Goal: Task Accomplishment & Management: Use online tool/utility

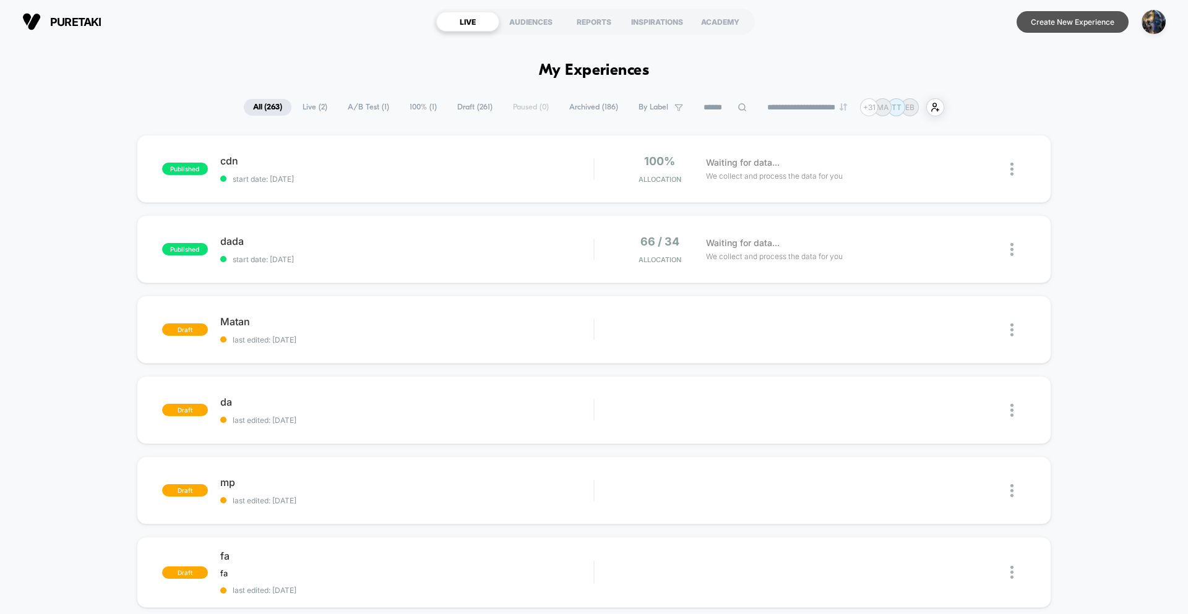
click at [1059, 32] on button "Create New Experience" at bounding box center [1072, 22] width 112 height 22
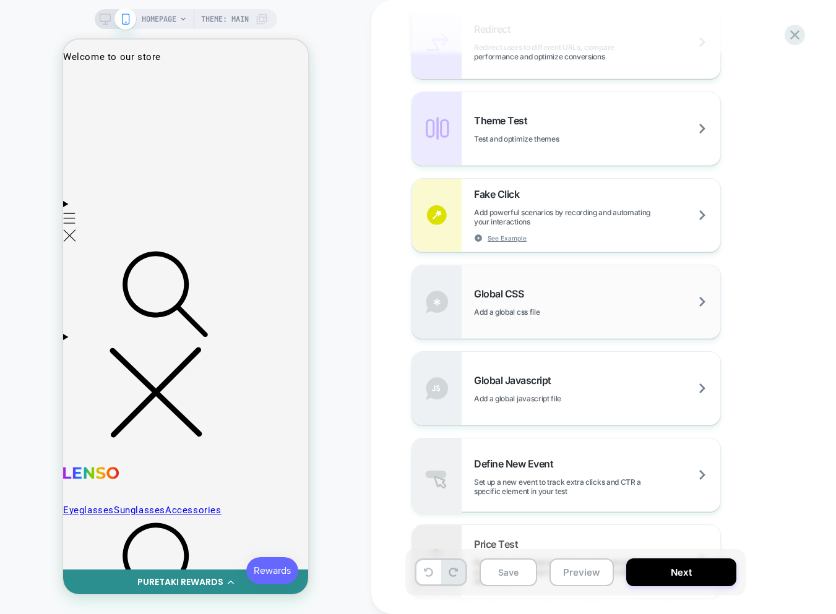
scroll to position [699, 0]
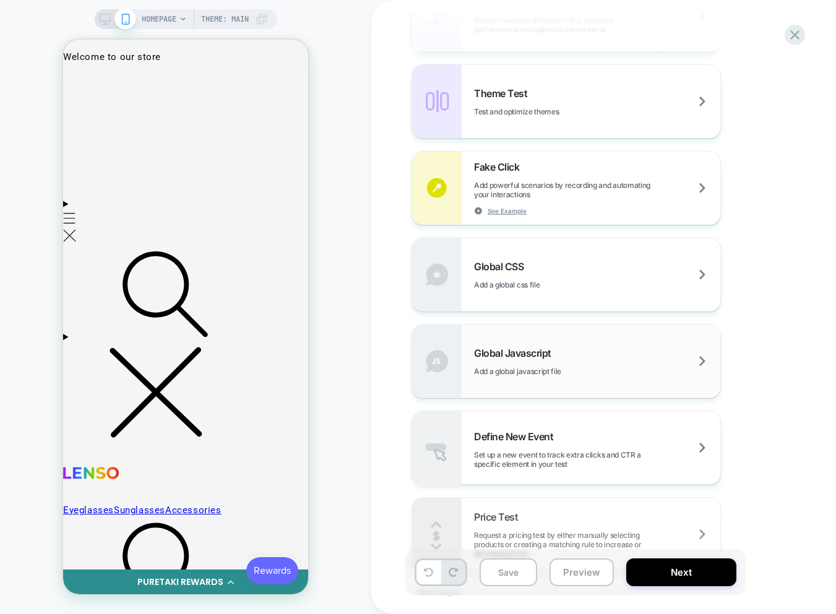
click at [535, 348] on span "Global Javascript" at bounding box center [515, 353] width 83 height 12
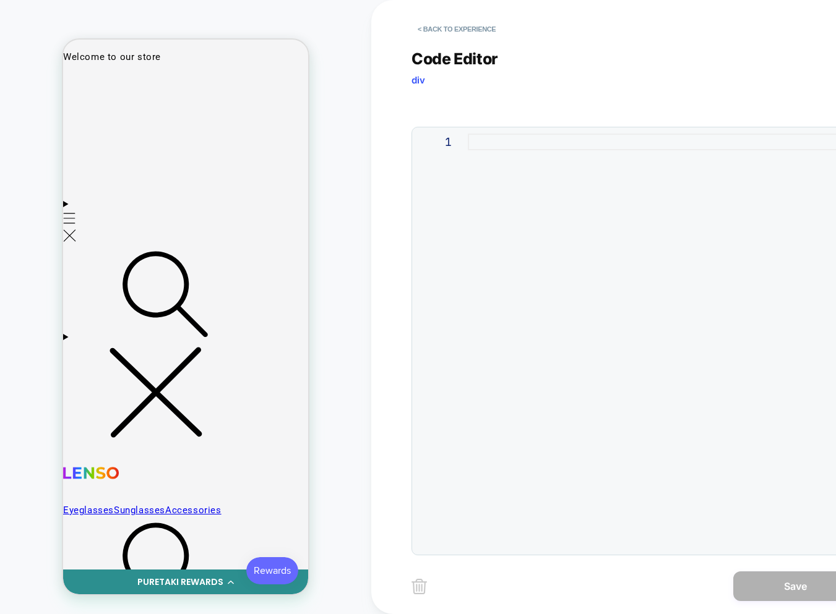
click at [496, 185] on div at bounding box center [659, 341] width 382 height 415
click at [695, 201] on div at bounding box center [659, 341] width 382 height 415
click at [568, 203] on div at bounding box center [659, 341] width 382 height 415
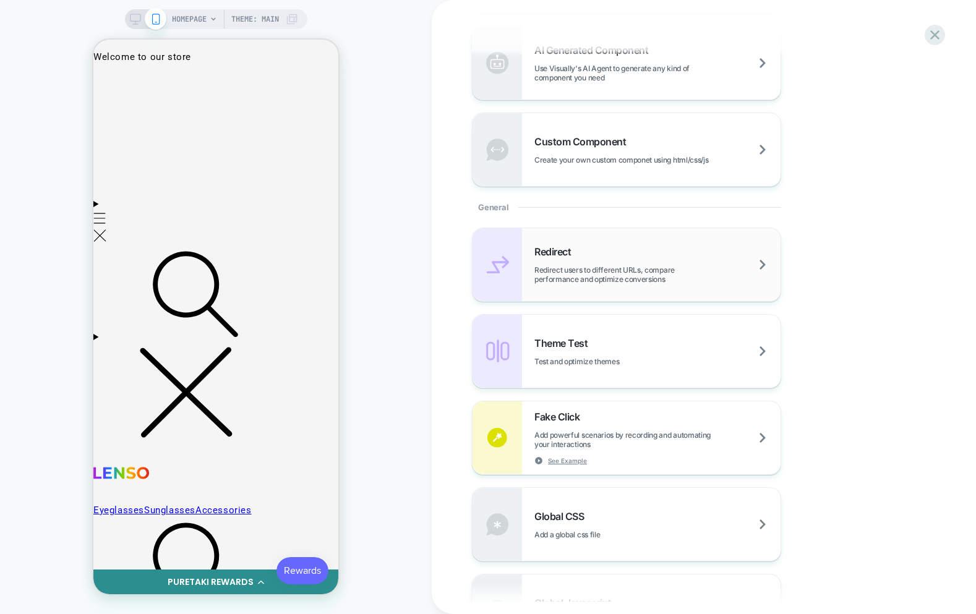
scroll to position [622, 0]
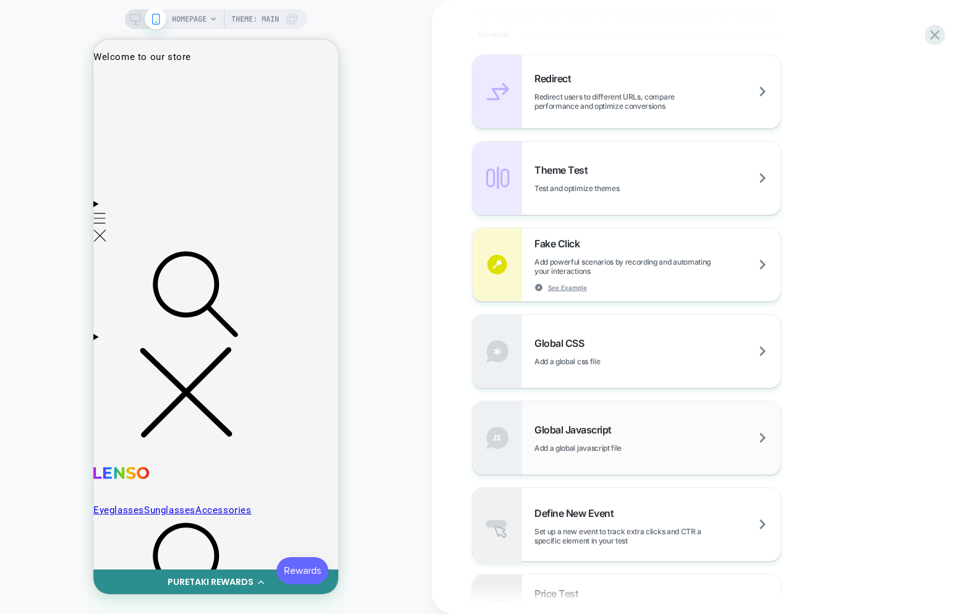
click at [623, 428] on div "Global Javascript Add a global javascript file" at bounding box center [657, 438] width 246 height 29
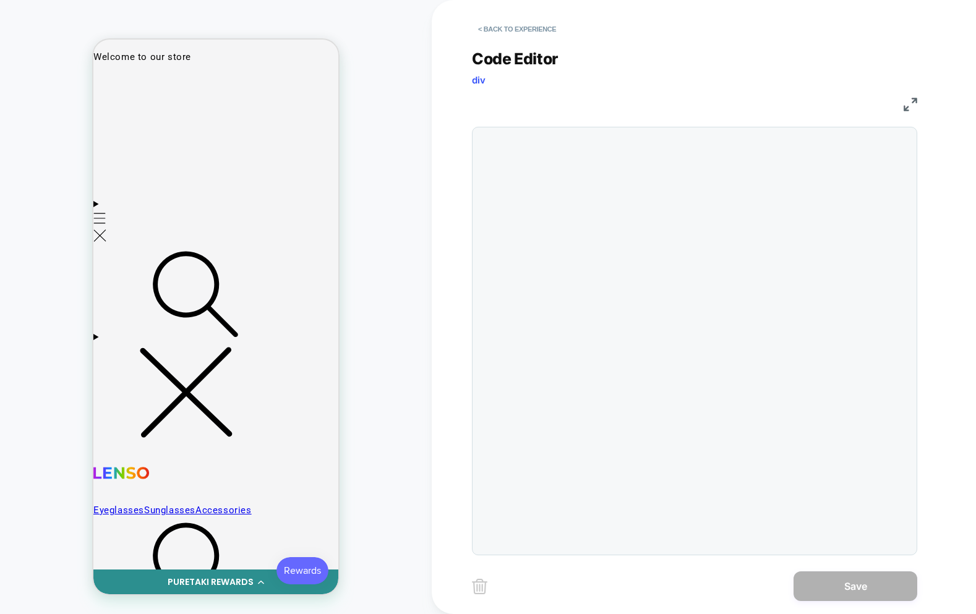
click at [608, 241] on div at bounding box center [694, 341] width 445 height 429
click at [592, 188] on div at bounding box center [719, 341] width 382 height 415
type textarea "**********"
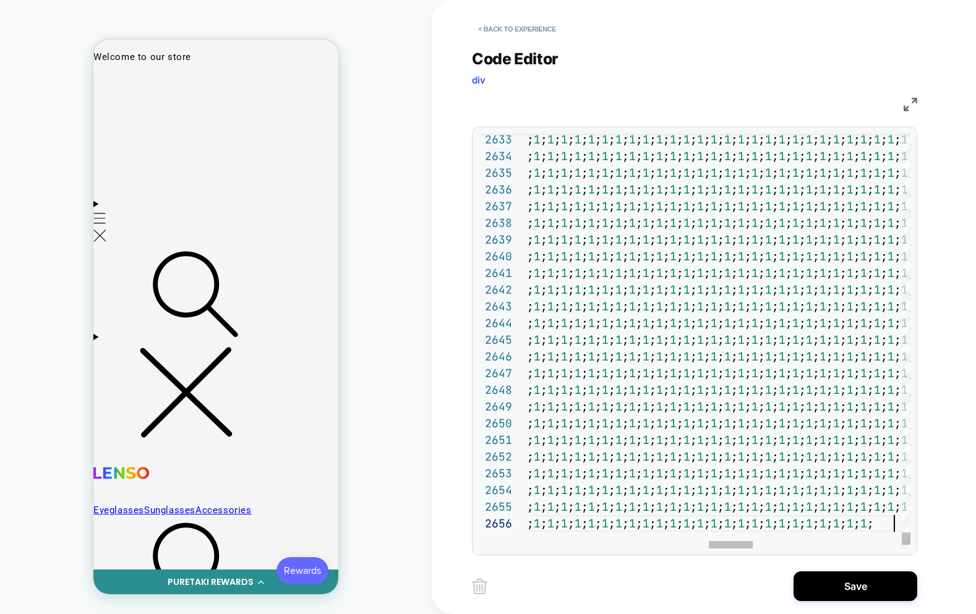
scroll to position [17, 1937]
click at [833, 577] on button "Save" at bounding box center [856, 586] width 124 height 30
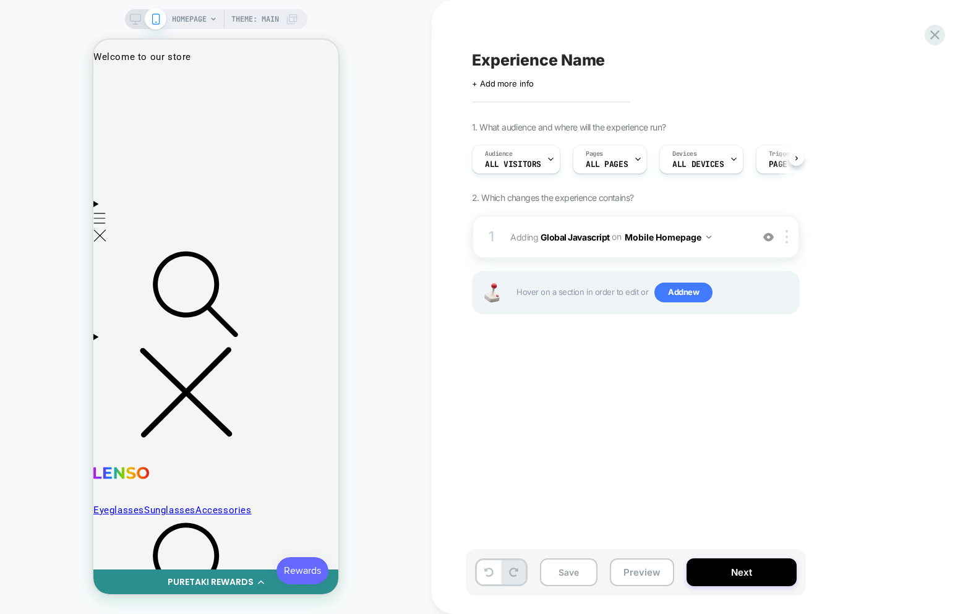
scroll to position [0, 1]
click at [575, 572] on button "Save" at bounding box center [569, 573] width 58 height 28
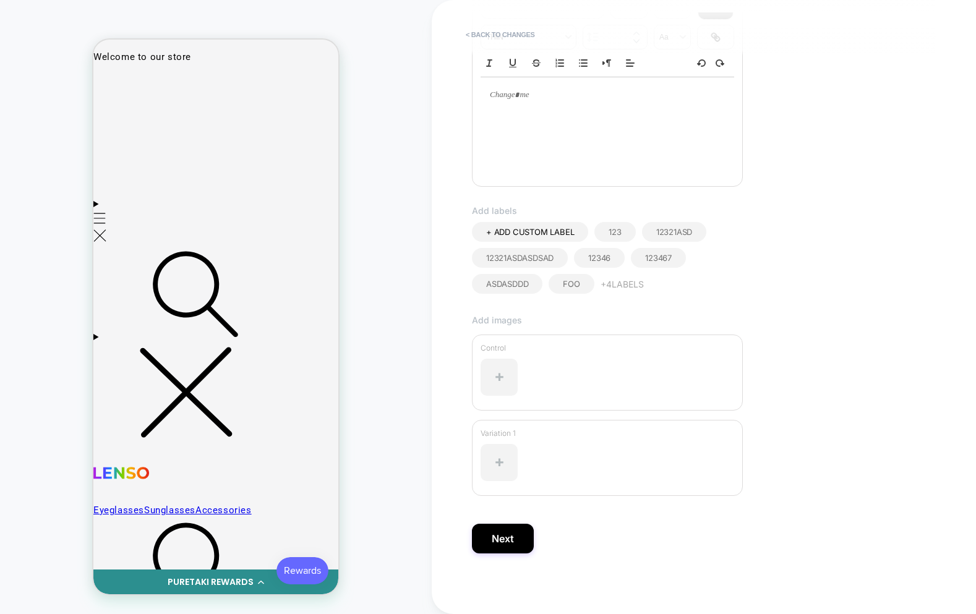
scroll to position [224, 0]
type input "**"
click at [515, 544] on button "Next" at bounding box center [503, 538] width 62 height 30
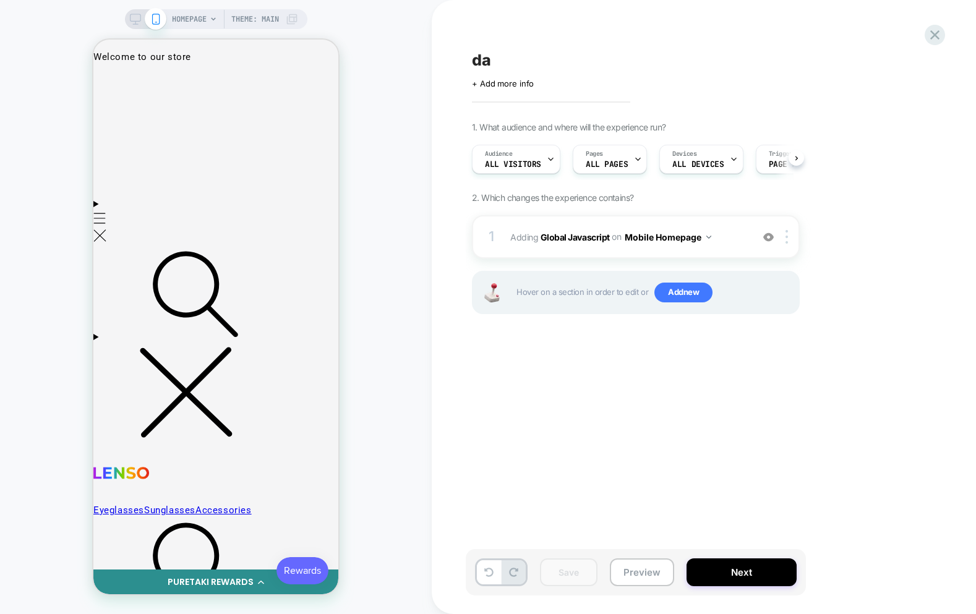
scroll to position [0, 1]
click at [636, 246] on div "1 Adding Global Javascript on Mobile Homepage Add Before Add After Copy to Desk…" at bounding box center [636, 236] width 328 height 43
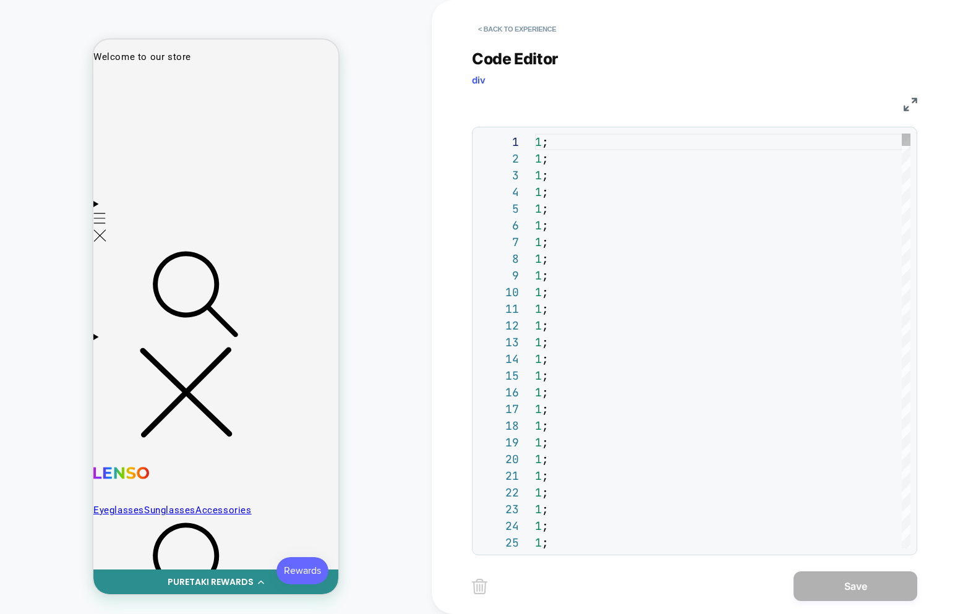
scroll to position [150, 13]
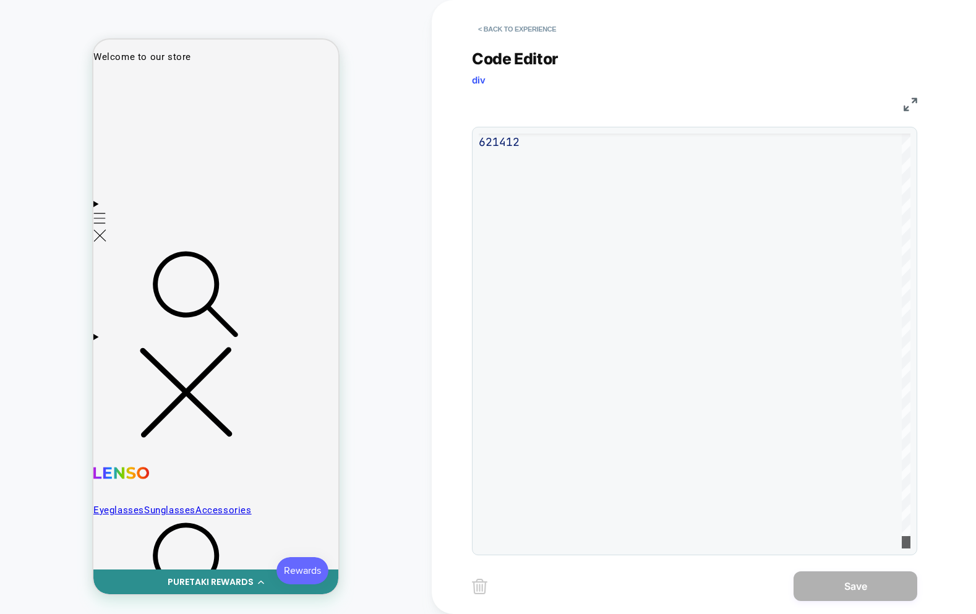
scroll to position [0, 0]
click at [902, 549] on div at bounding box center [906, 542] width 9 height 12
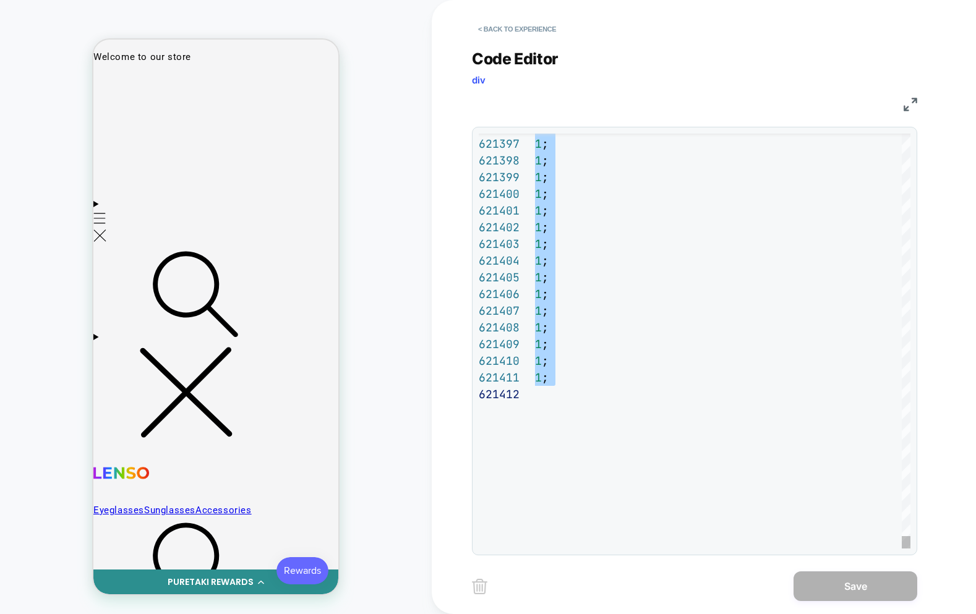
type textarea "** **"
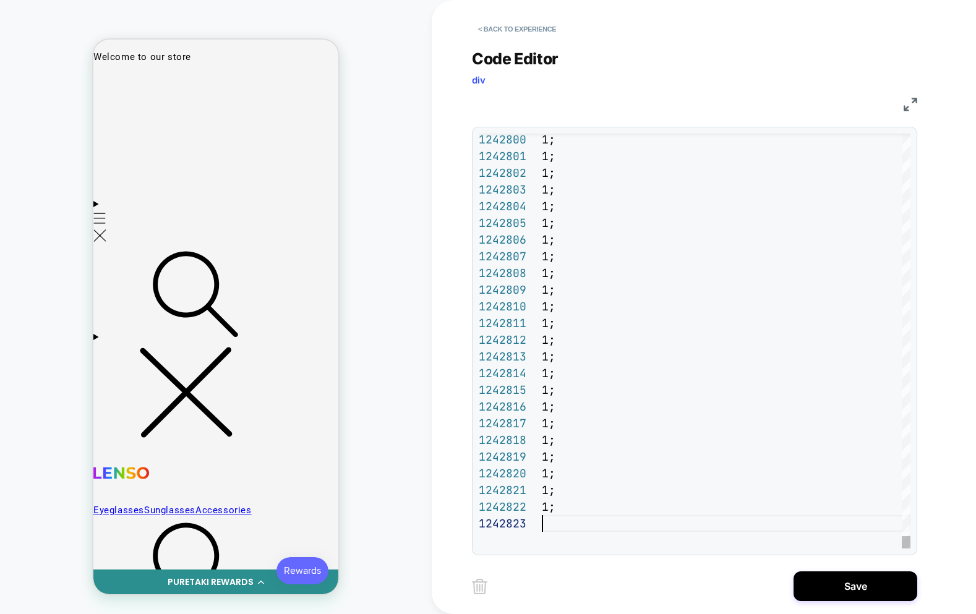
scroll to position [33, 0]
click at [838, 593] on button "Save" at bounding box center [856, 586] width 124 height 30
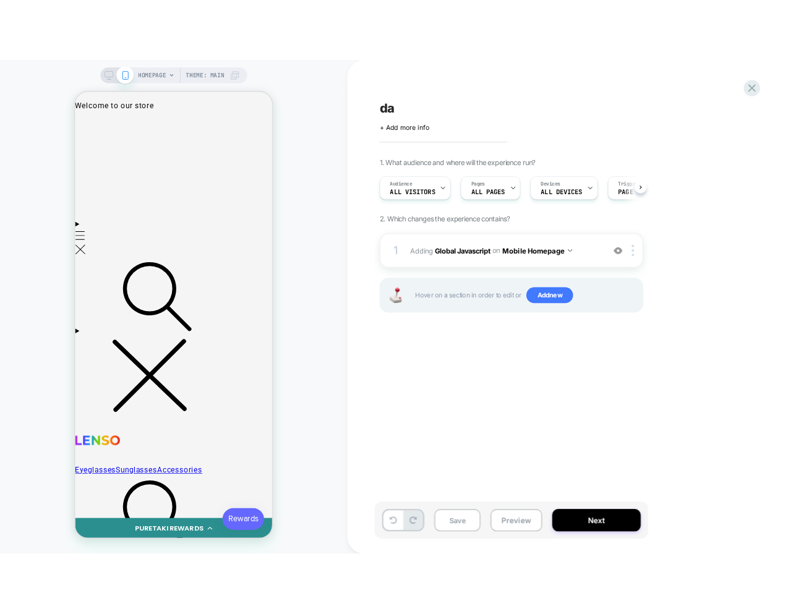
scroll to position [0, 1]
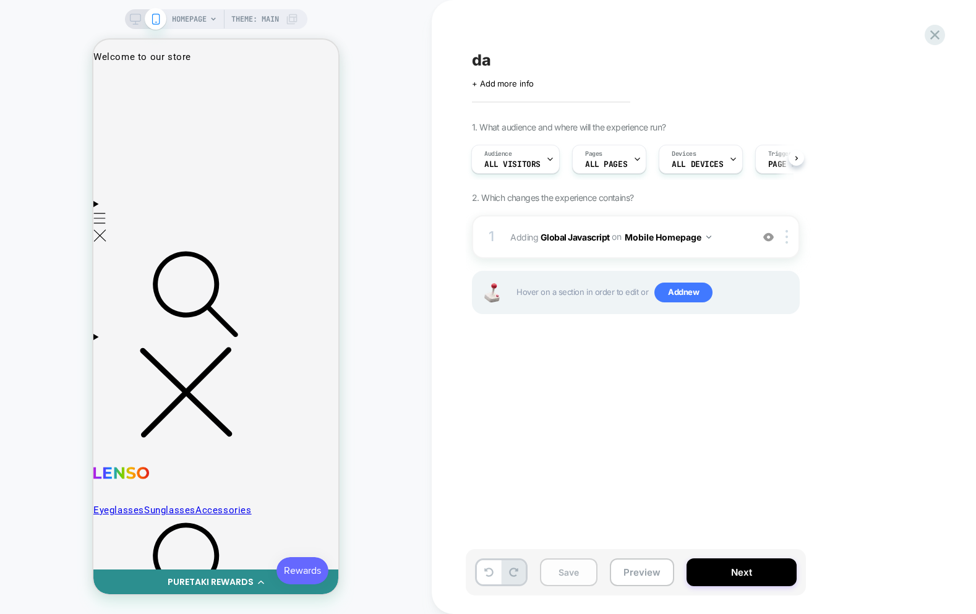
click at [591, 570] on button "Save" at bounding box center [569, 573] width 58 height 28
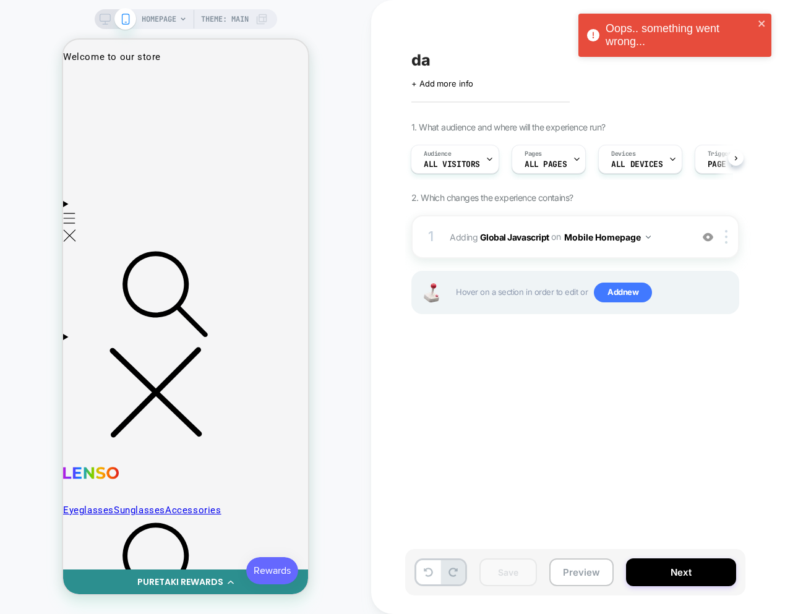
click at [654, 44] on div "Oops.. something went wrong..." at bounding box center [680, 35] width 148 height 26
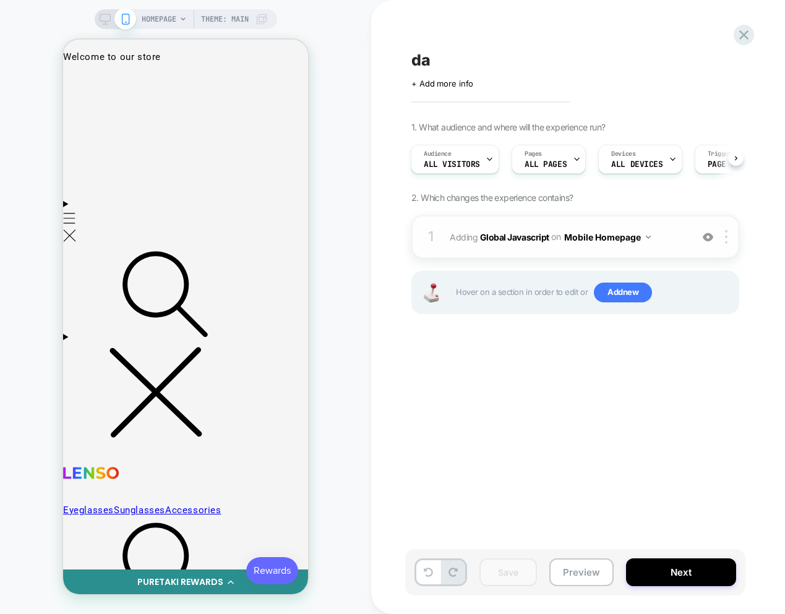
click at [634, 246] on div "1 Adding Global Javascript on Mobile Homepage Add Before Add After Copy to Desk…" at bounding box center [575, 236] width 328 height 43
click at [40, 349] on div "HOMEPAGE Theme: MAIN" at bounding box center [185, 306] width 371 height 589
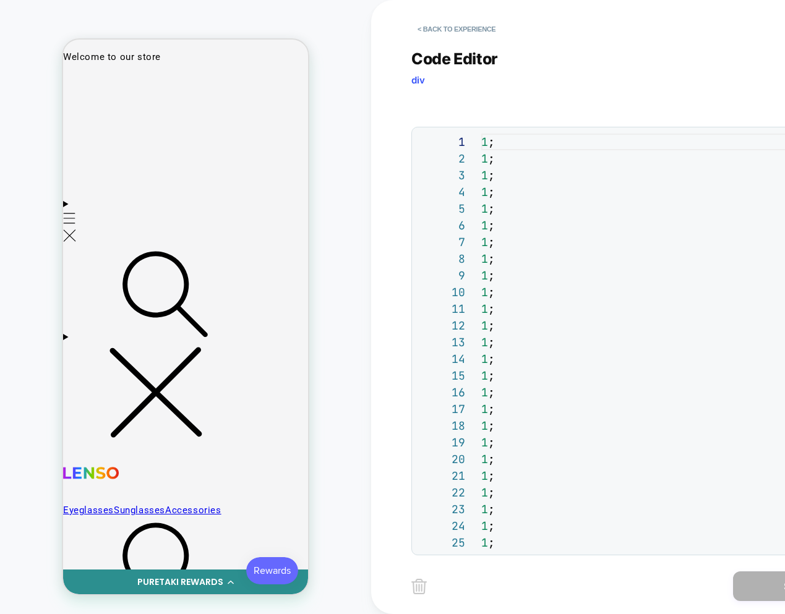
scroll to position [167, 0]
type textarea "** ** ** ** ** ** ** ** ** ** *** **"
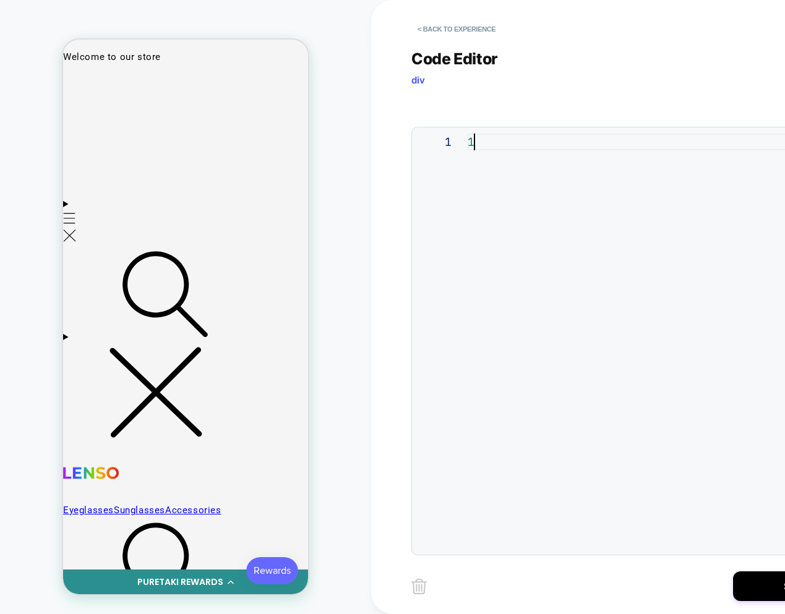
scroll to position [0, 6]
type textarea "*"
click at [746, 588] on button "Save" at bounding box center [795, 586] width 124 height 30
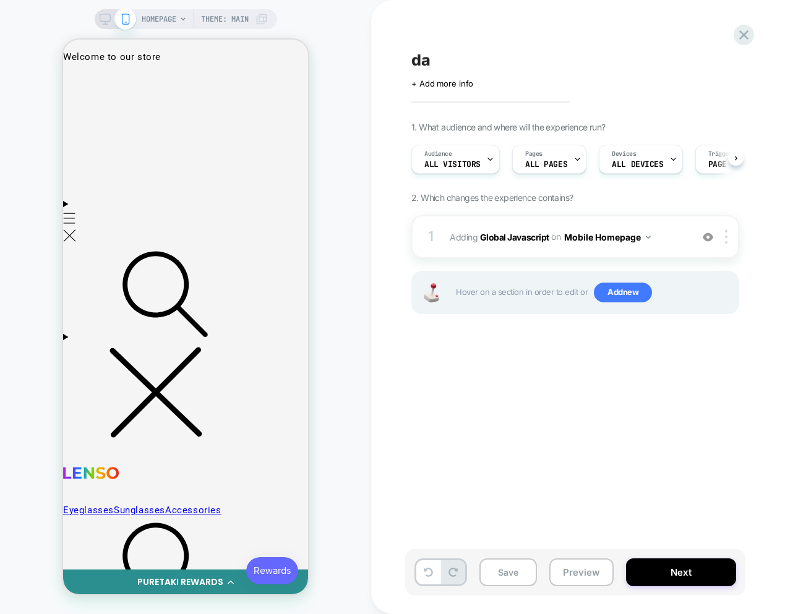
scroll to position [0, 1]
click at [725, 237] on img at bounding box center [726, 237] width 2 height 14
click at [537, 401] on div "da Click to edit experience details + Add more info 1. What audience and where …" at bounding box center [637, 306] width 464 height 589
click at [584, 238] on button "Mobile Homepage" at bounding box center [607, 237] width 87 height 18
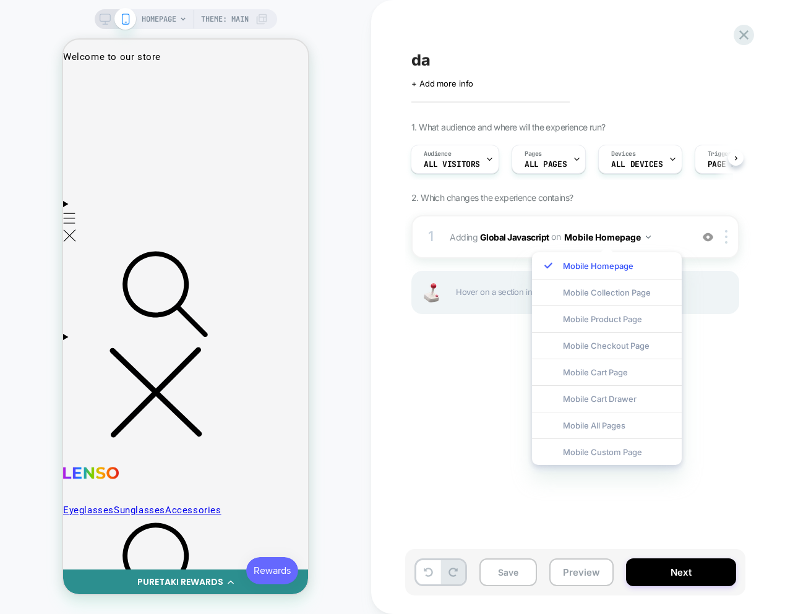
click at [526, 247] on div "Mobile Homepage Mobile Collection Page Mobile Product Page Mobile Checkout Page…" at bounding box center [607, 358] width 162 height 225
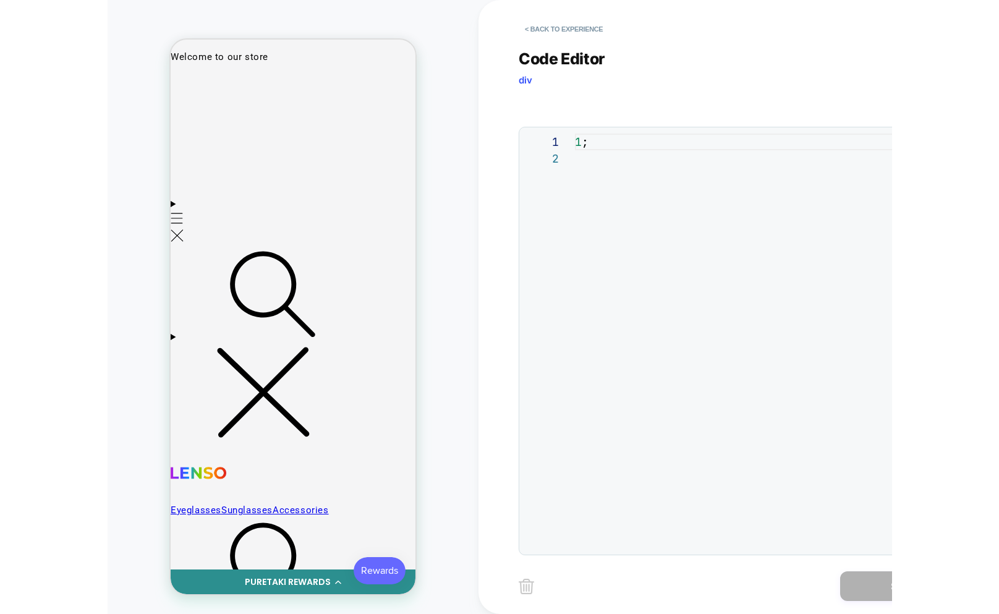
scroll to position [17, 0]
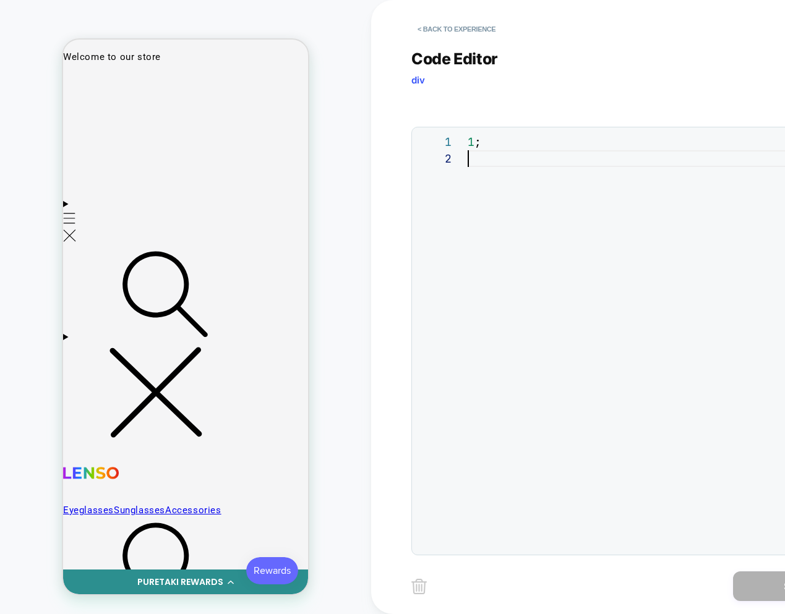
click at [526, 252] on div "1 ;" at bounding box center [659, 350] width 382 height 432
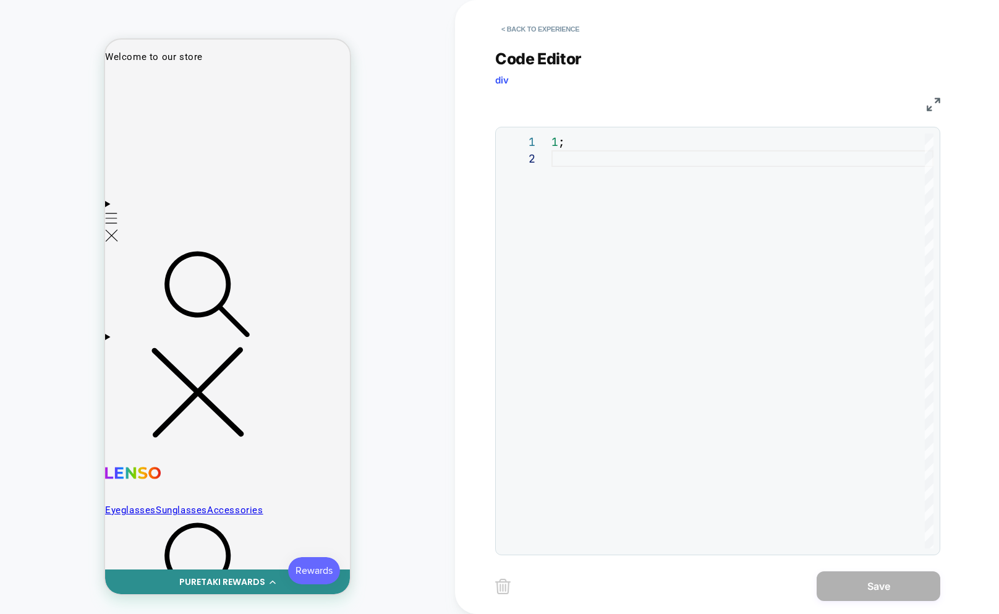
drag, startPoint x: 658, startPoint y: 131, endPoint x: 663, endPoint y: 146, distance: 15.6
click at [658, 132] on div "1 2 1 ; **" at bounding box center [717, 341] width 445 height 429
click at [663, 146] on div "1 ;" at bounding box center [743, 350] width 382 height 432
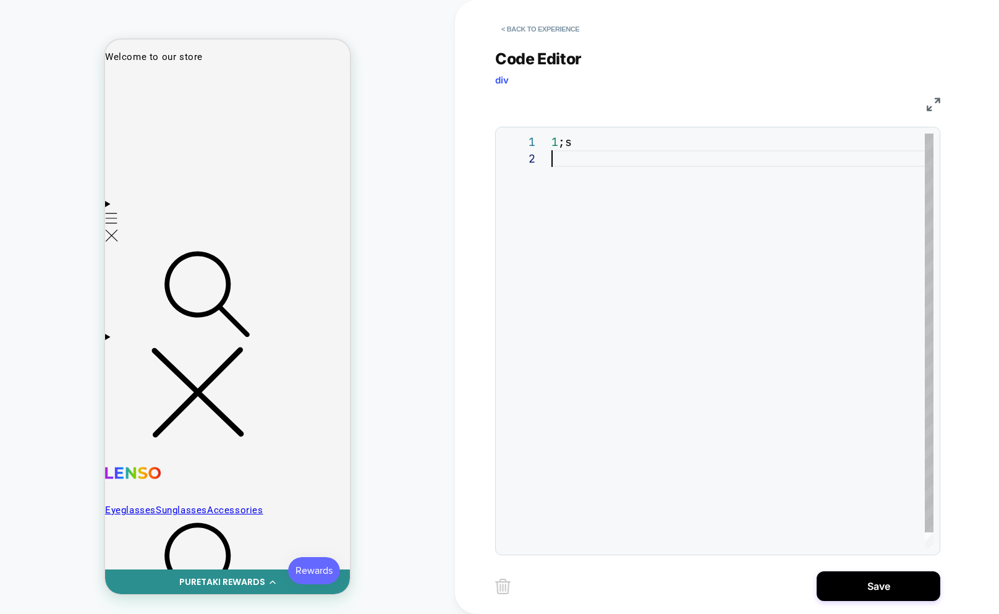
click at [563, 404] on div "1 ;s" at bounding box center [743, 350] width 382 height 432
click at [618, 141] on div "1 ;s" at bounding box center [743, 350] width 382 height 432
type textarea "*"
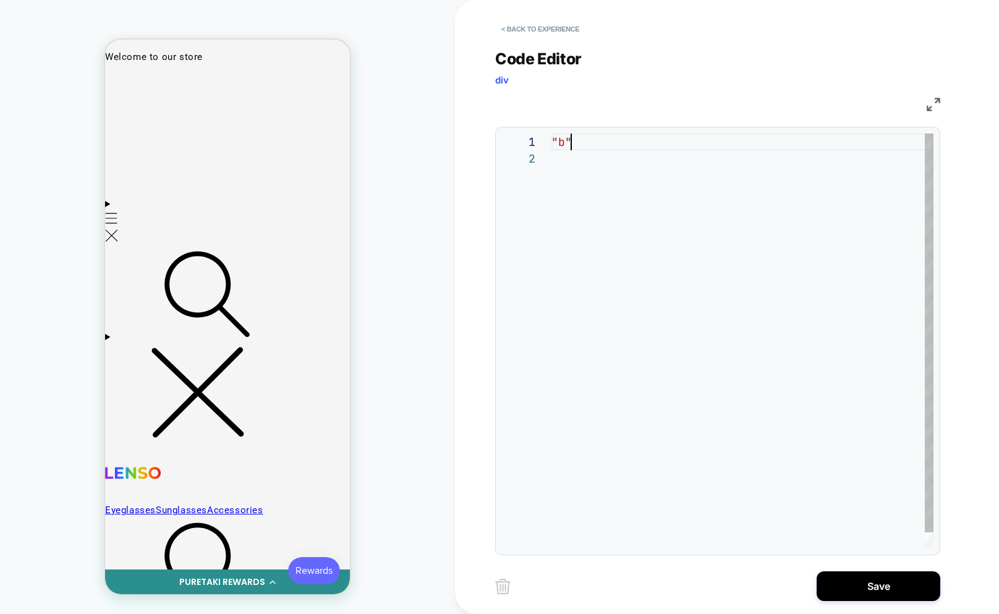
type textarea "*"
click at [627, 213] on div "foo (" at bounding box center [743, 350] width 382 height 432
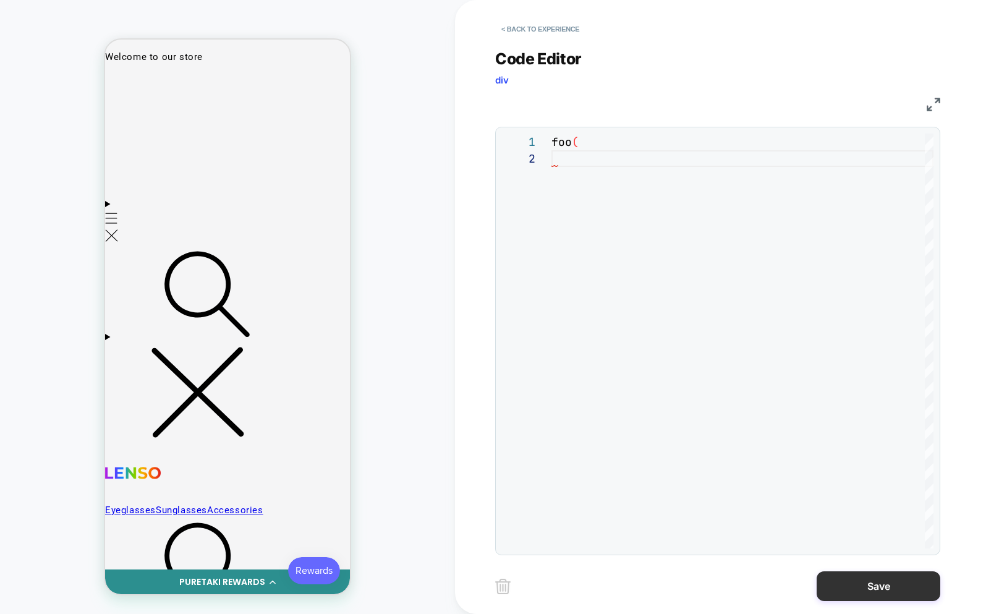
type textarea "****"
click at [863, 588] on button "Save" at bounding box center [879, 586] width 124 height 30
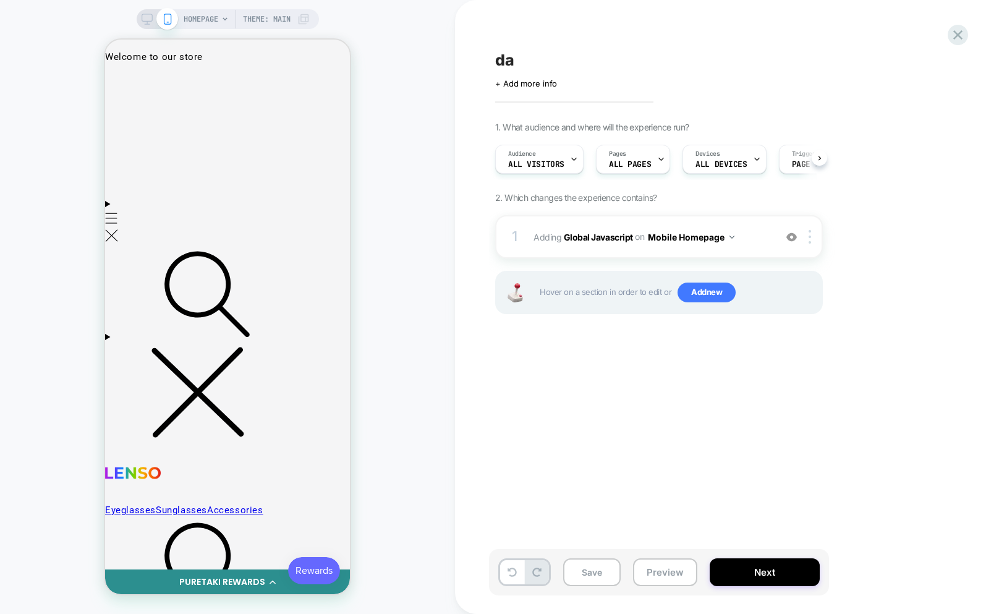
scroll to position [0, 1]
click at [591, 568] on button "Save" at bounding box center [592, 573] width 58 height 28
click at [713, 297] on span "Add new" at bounding box center [707, 293] width 58 height 20
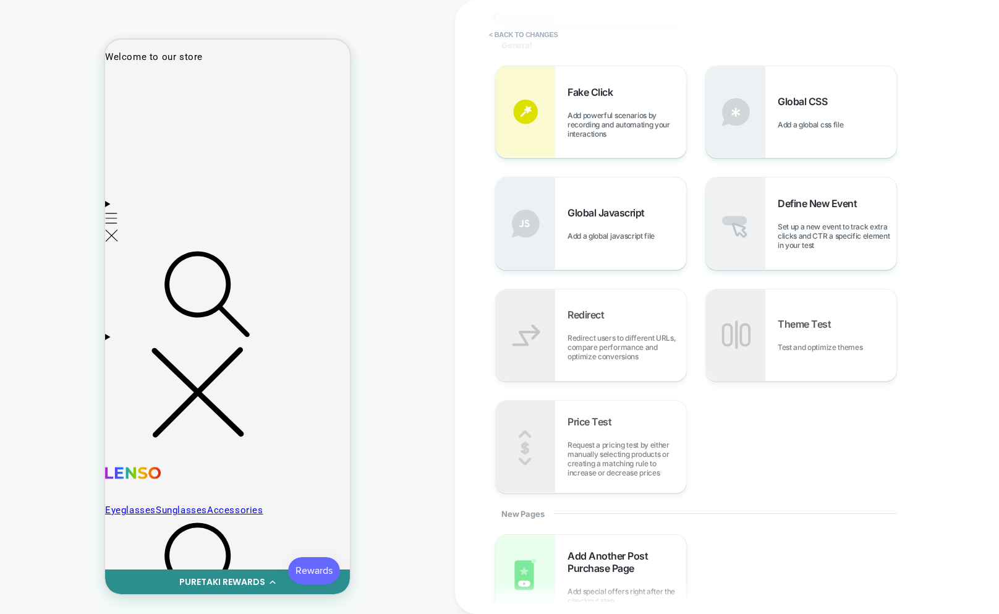
scroll to position [404, 0]
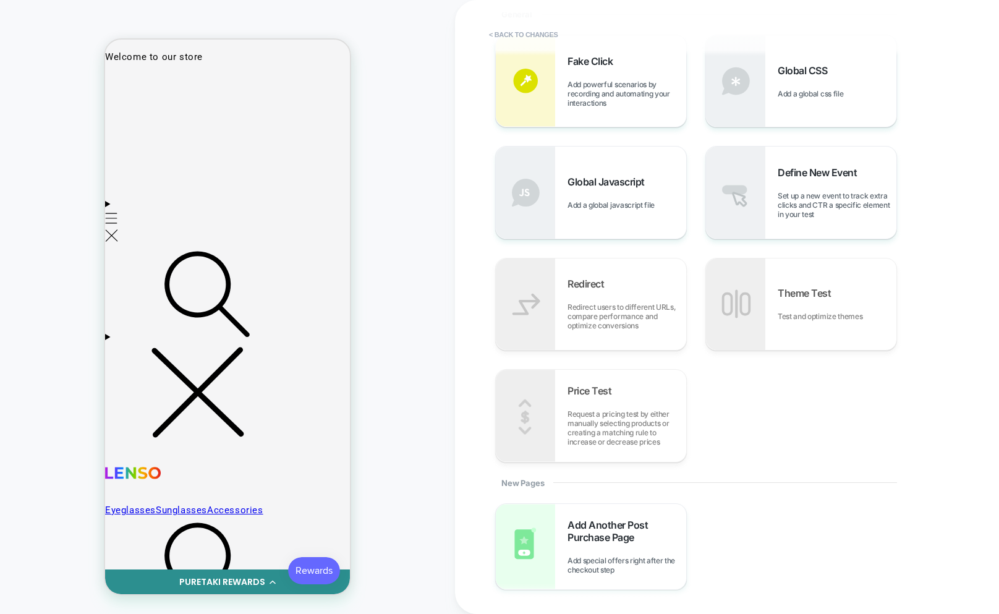
click at [836, 197] on span "Set up a new event to track extra clicks and CTR a specific element in your test" at bounding box center [837, 205] width 119 height 28
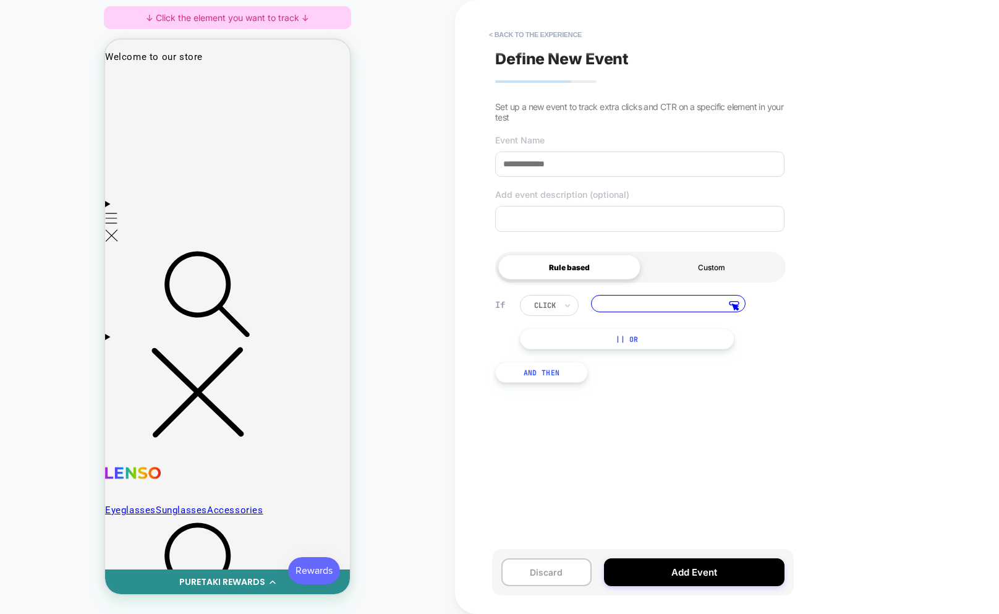
click at [717, 273] on div "Custom" at bounding box center [712, 267] width 142 height 25
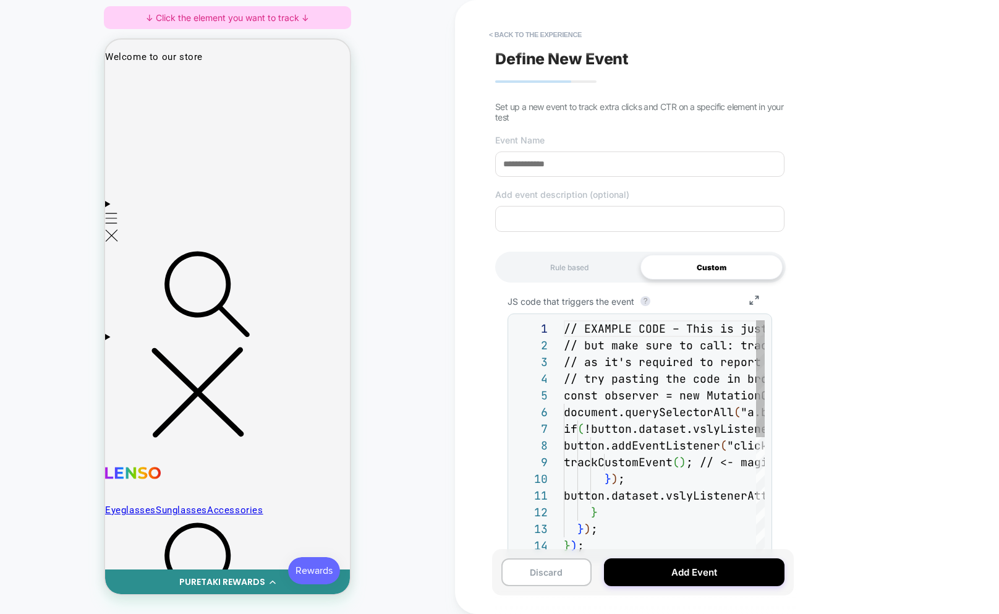
scroll to position [134, 0]
click at [653, 385] on div "// EXAMPLE CODE – This is just a sample implementation. You can change the logi…" at bounding box center [869, 554] width 610 height 468
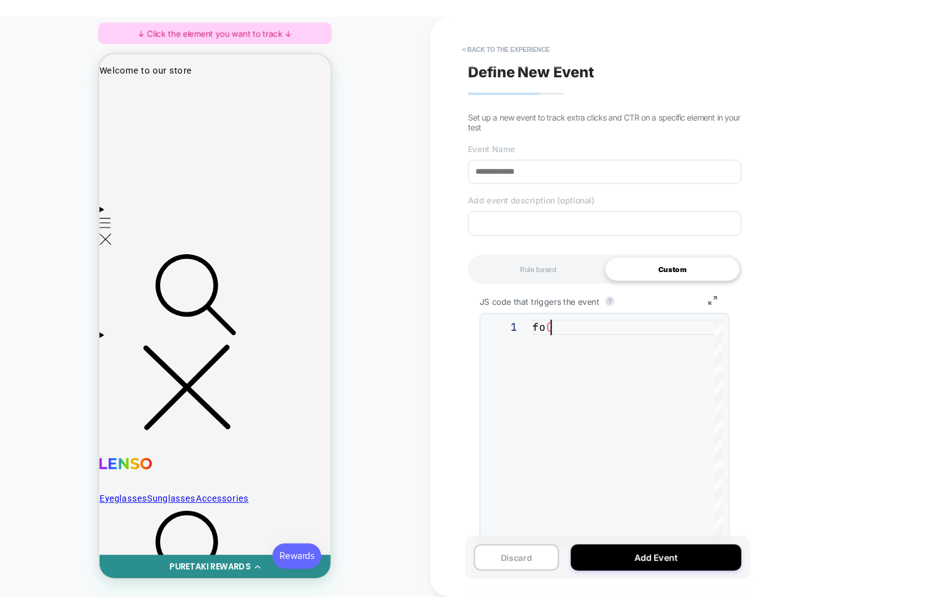
scroll to position [0, 19]
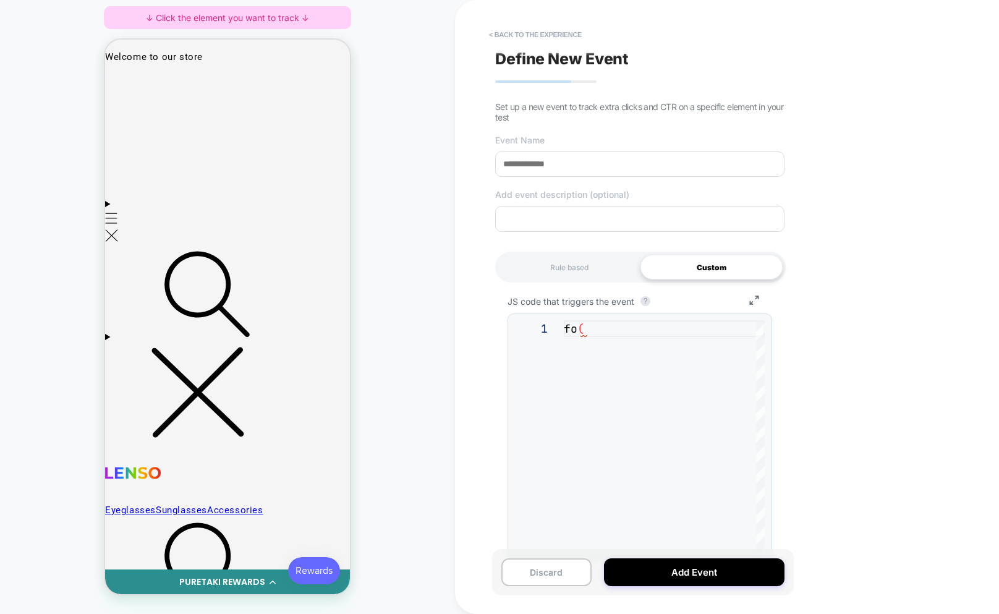
click at [723, 397] on div "fo (" at bounding box center [664, 437] width 201 height 234
type textarea "***"
click at [674, 565] on button "Add Event" at bounding box center [694, 573] width 181 height 28
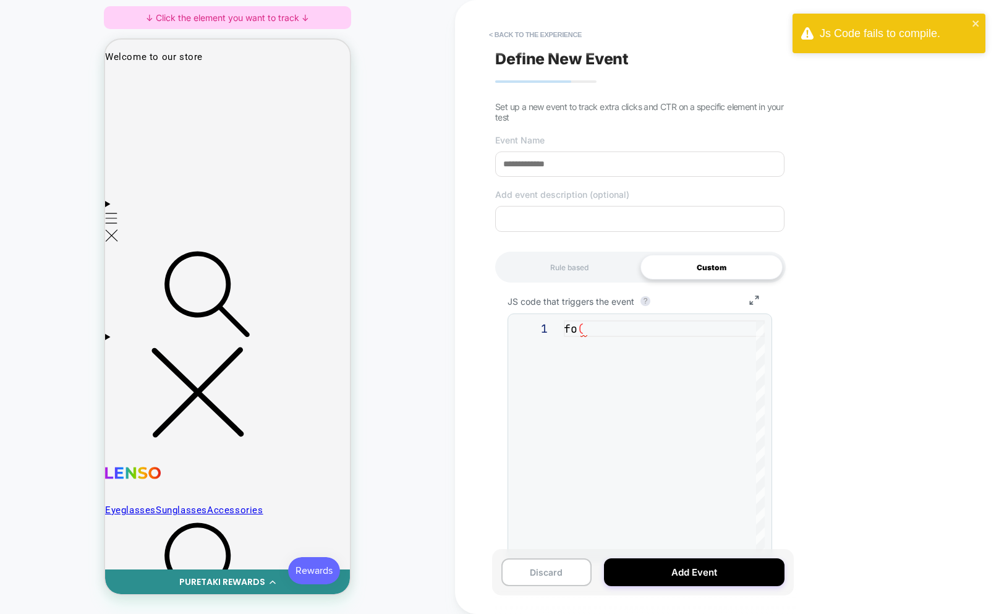
click at [895, 38] on div "Js Code fails to compile." at bounding box center [894, 33] width 148 height 13
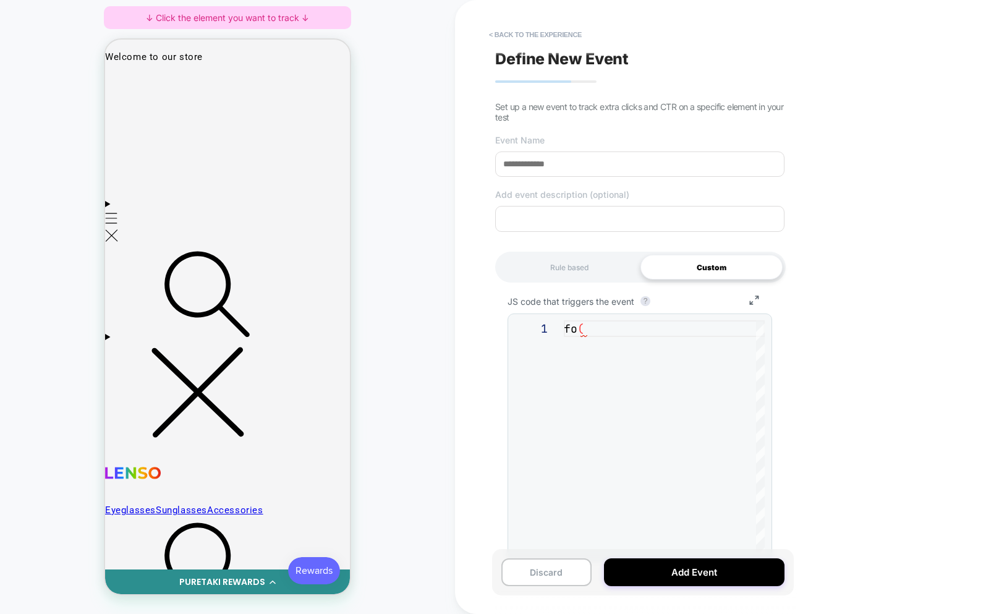
click at [1, 482] on div "HOMEPAGE Theme: MAIN ↓ Click the element you want to track ↓" at bounding box center [227, 306] width 455 height 589
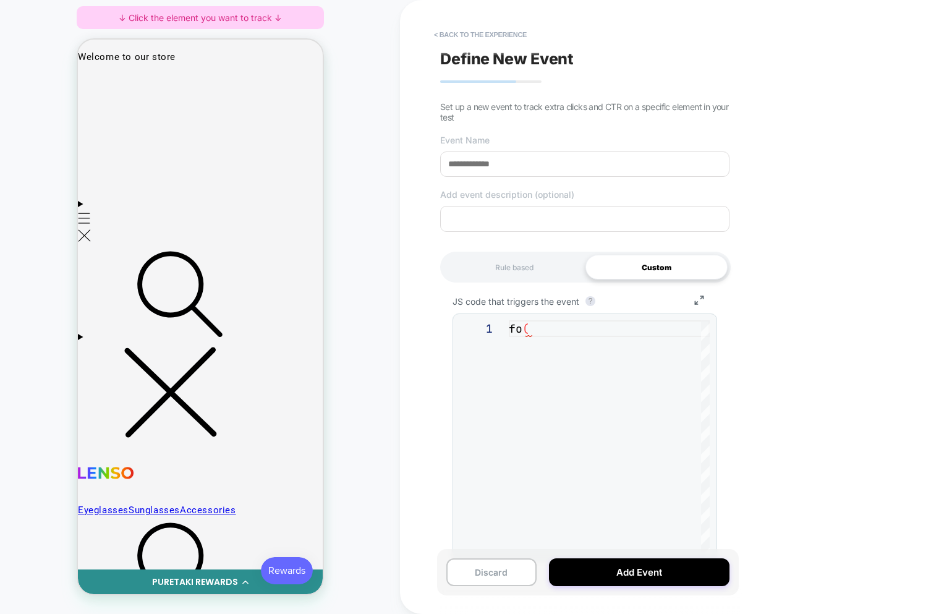
click at [648, 455] on div "fo (" at bounding box center [609, 437] width 201 height 234
